Goal: Task Accomplishment & Management: Use online tool/utility

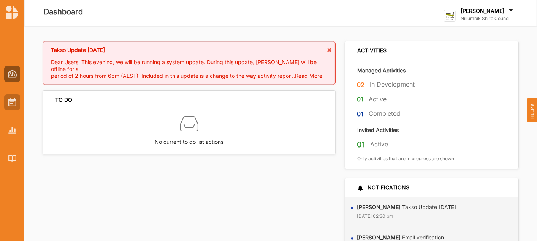
click at [16, 98] on div at bounding box center [12, 102] width 16 height 16
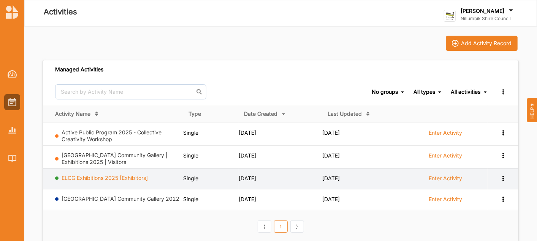
click at [138, 178] on link "ELCG Exhibitions 2025 [Exhibitors]" at bounding box center [105, 178] width 86 height 6
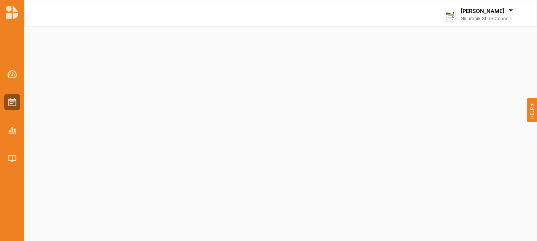
select select "4"
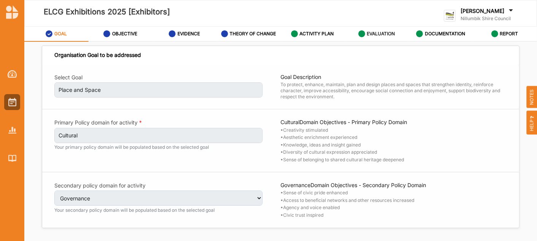
click at [296, 35] on label "EVALUATION" at bounding box center [381, 34] width 28 height 6
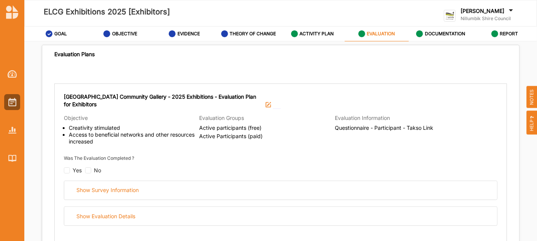
scroll to position [126, 0]
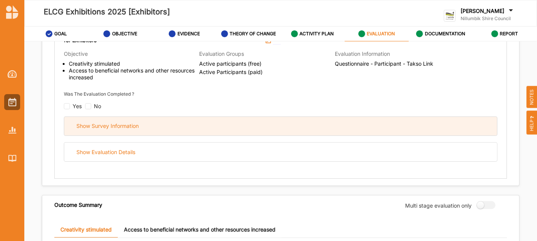
click at [118, 127] on div "Show Survey Information" at bounding box center [107, 126] width 62 height 7
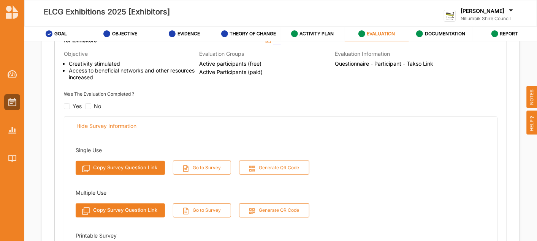
click at [119, 212] on button "Copy Survey Question Link" at bounding box center [120, 211] width 89 height 14
